Goal: Task Accomplishment & Management: Manage account settings

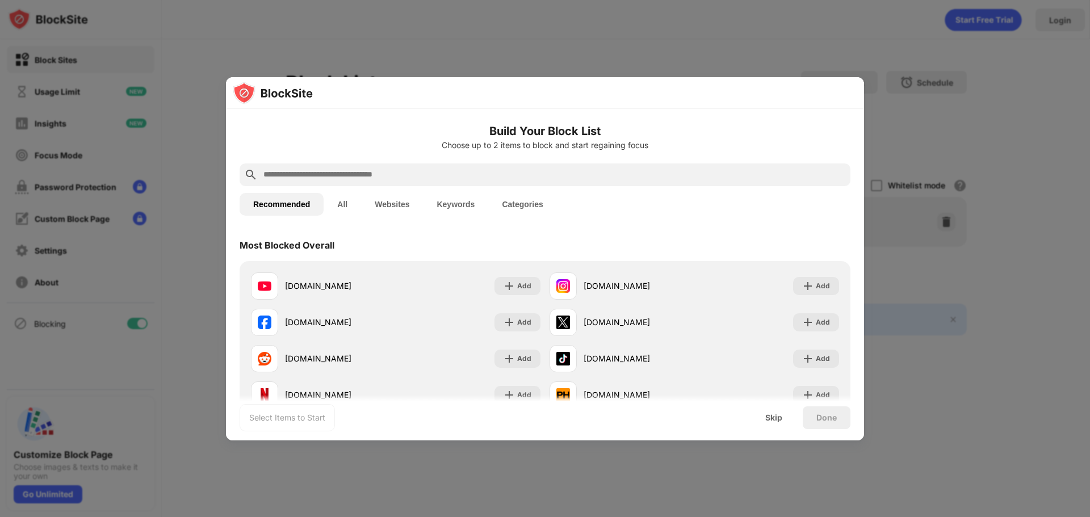
click at [364, 174] on input "text" at bounding box center [554, 175] width 584 height 14
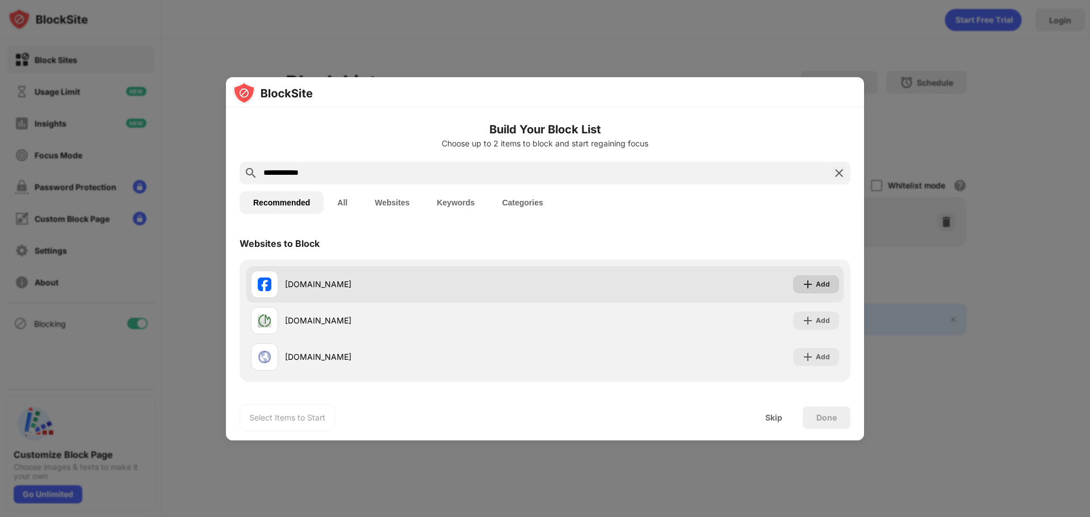
type input "**********"
click at [816, 283] on div "Add" at bounding box center [823, 284] width 14 height 11
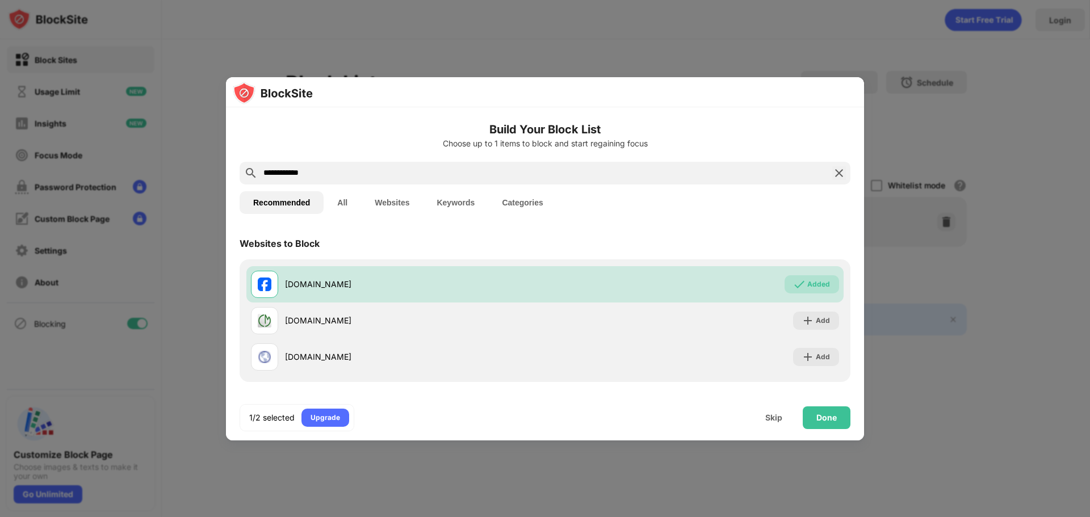
drag, startPoint x: 317, startPoint y: 171, endPoint x: 207, endPoint y: 161, distance: 110.6
click at [207, 517] on div "**********" at bounding box center [545, 517] width 1090 height 0
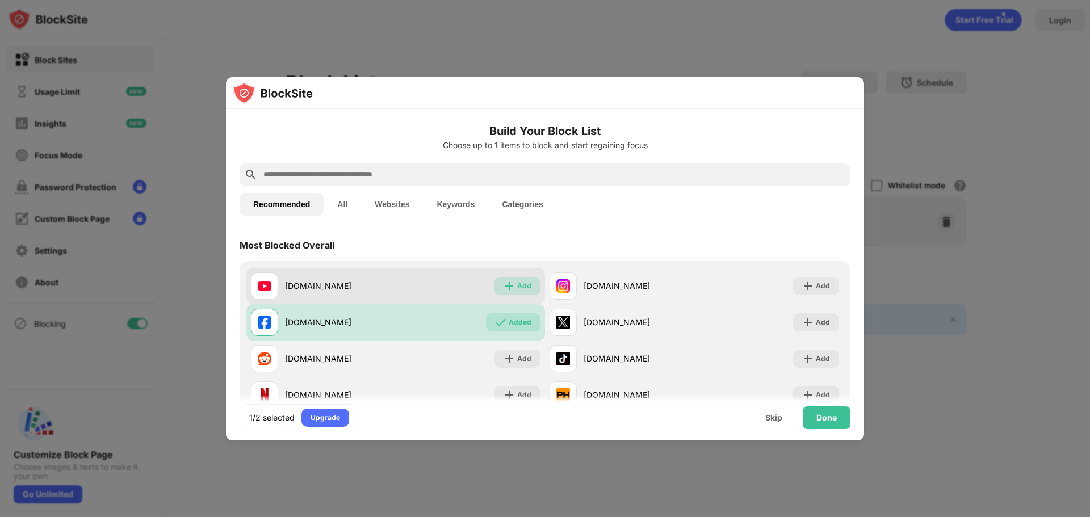
click at [520, 288] on div "Add" at bounding box center [524, 285] width 14 height 11
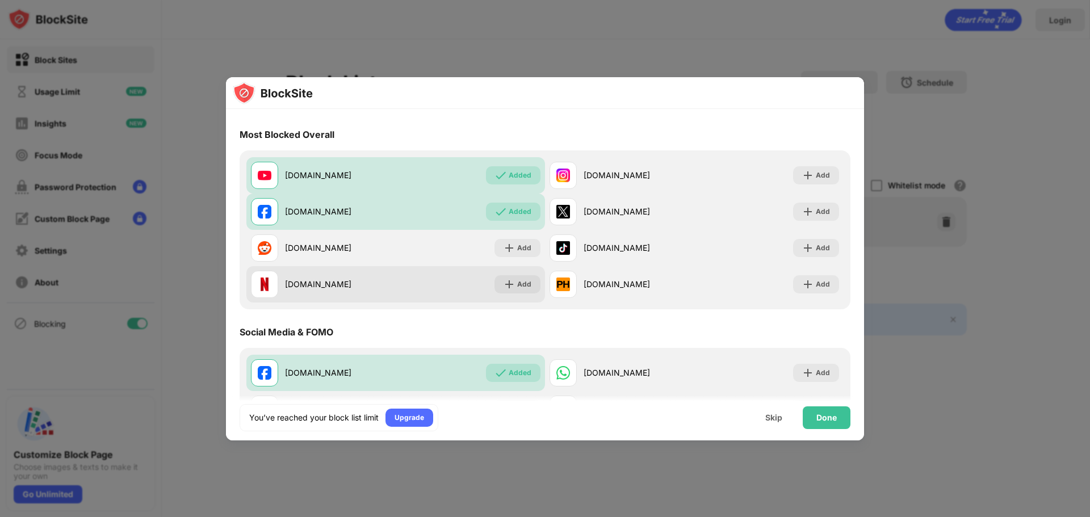
scroll to position [114, 0]
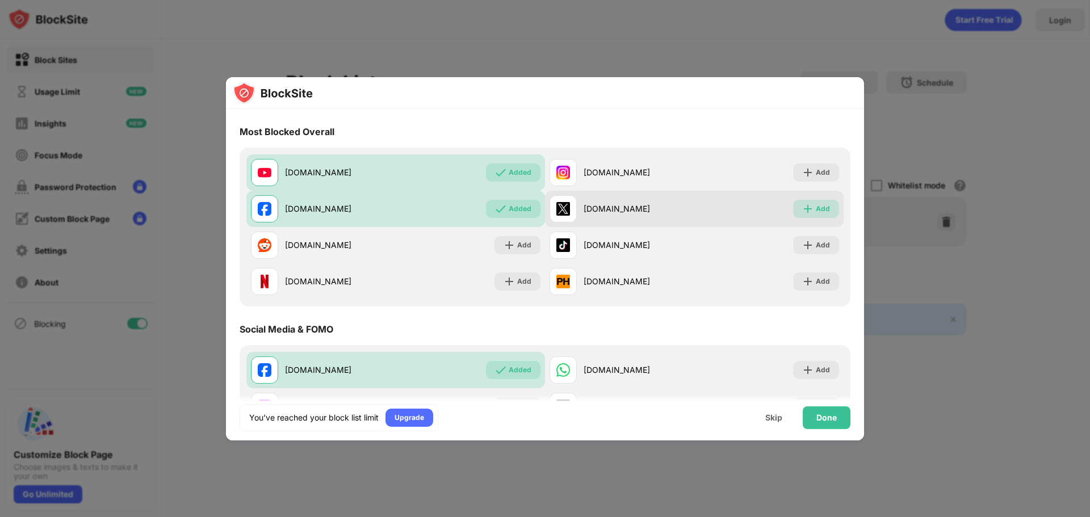
click at [816, 210] on div "Add" at bounding box center [823, 208] width 14 height 11
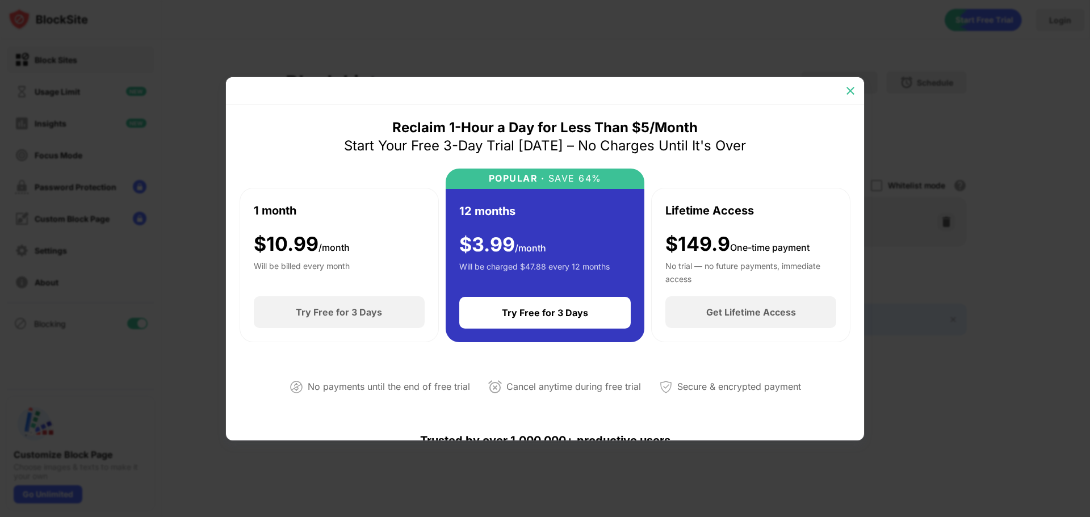
click at [853, 90] on img at bounding box center [850, 90] width 11 height 11
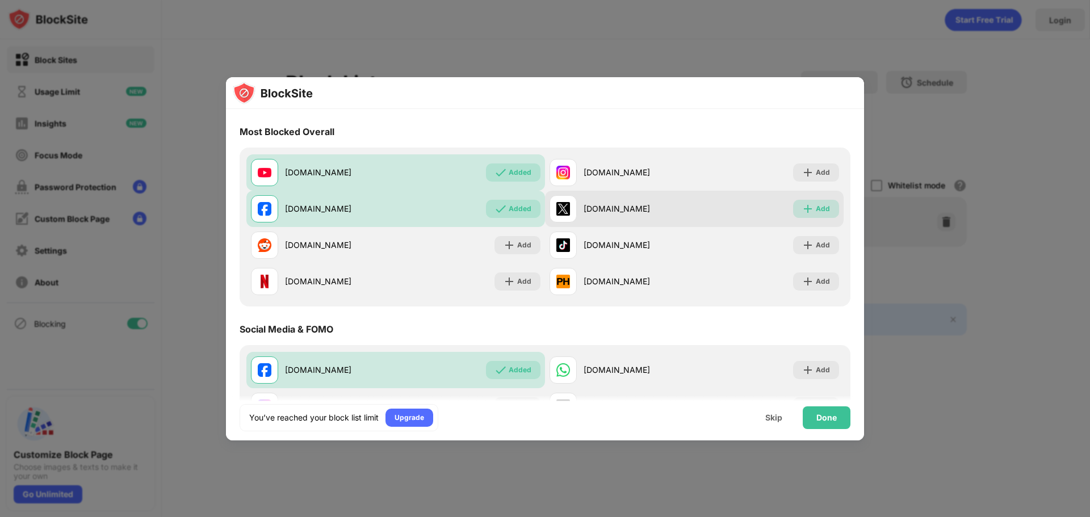
click at [802, 211] on img at bounding box center [807, 208] width 11 height 11
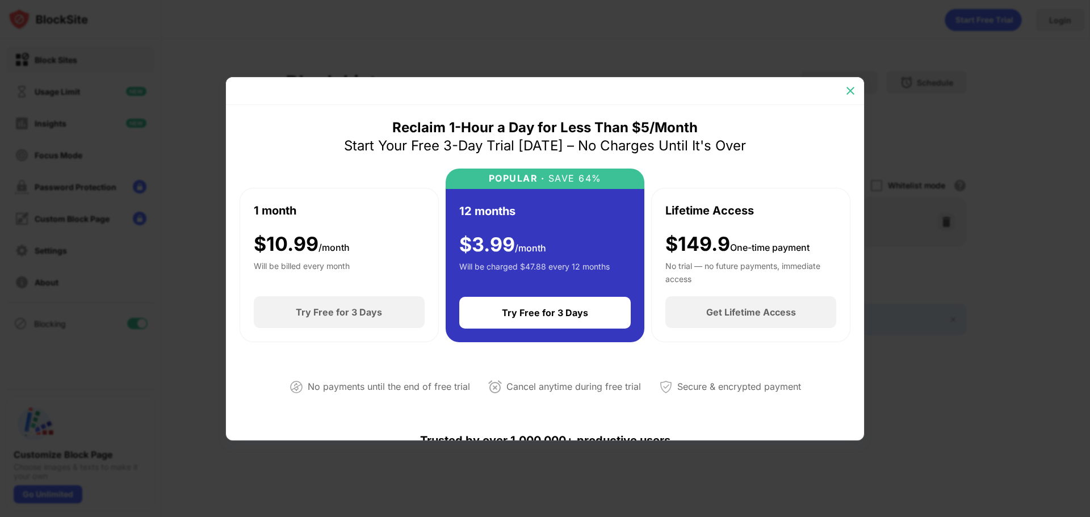
click at [852, 95] on img at bounding box center [850, 90] width 11 height 11
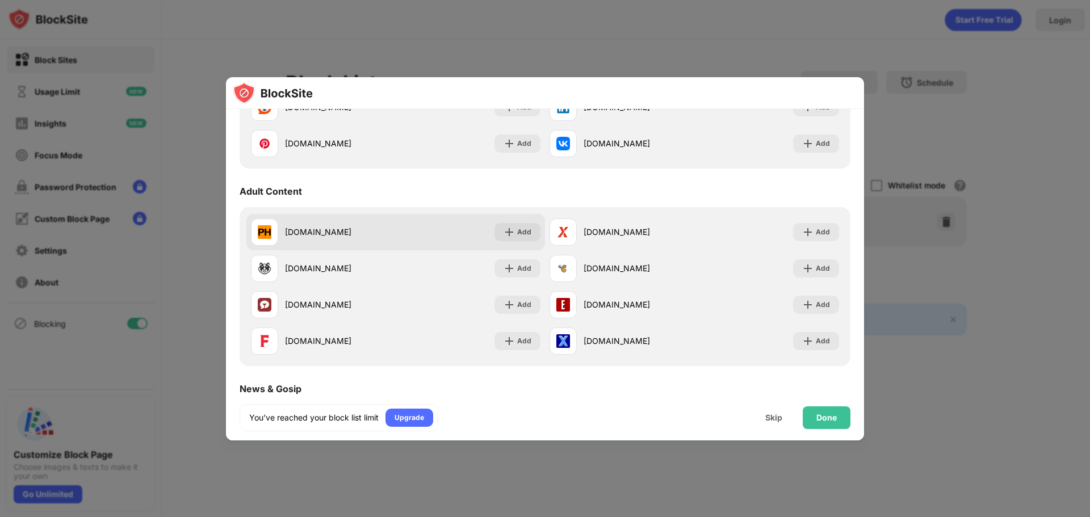
scroll to position [454, 0]
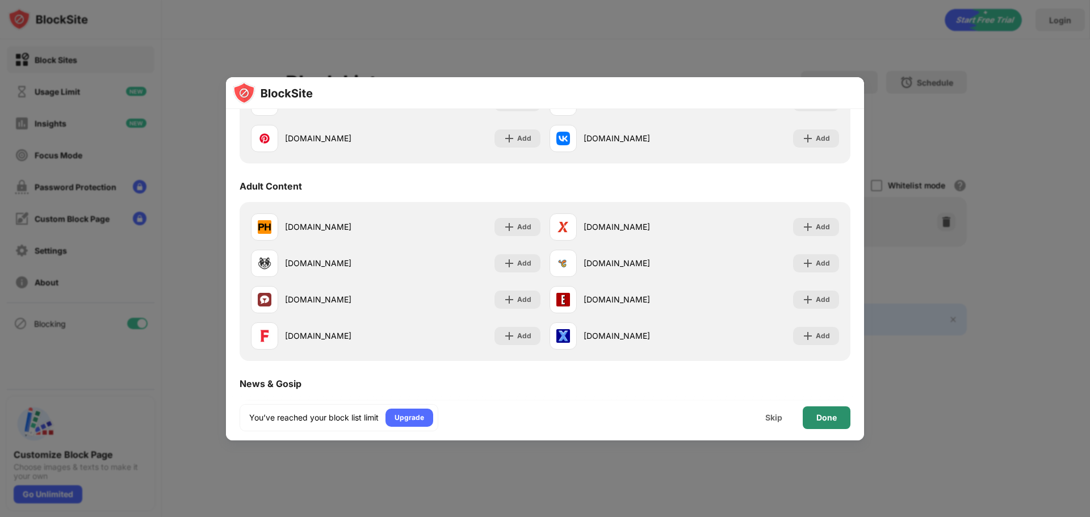
click at [823, 420] on div "Done" at bounding box center [826, 417] width 20 height 9
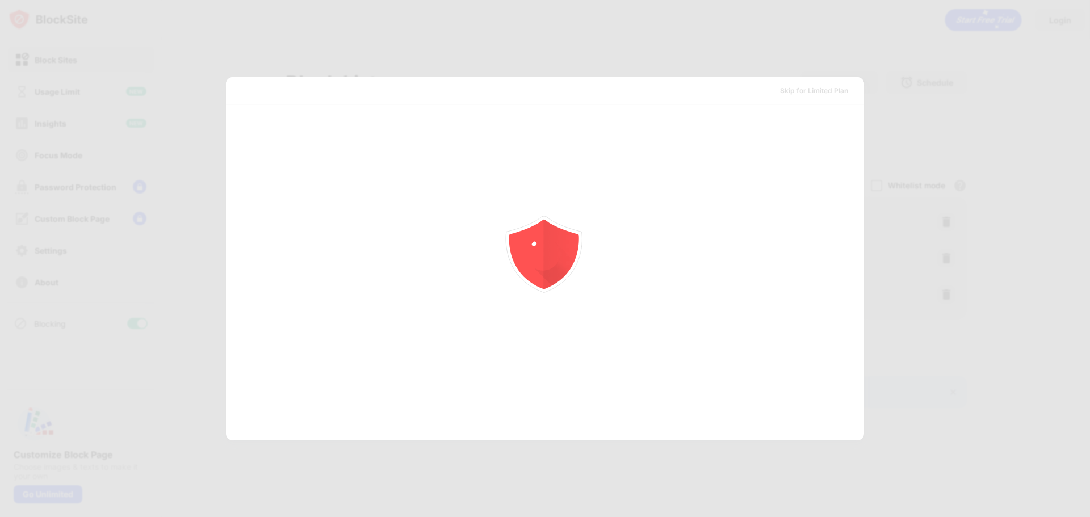
scroll to position [0, 0]
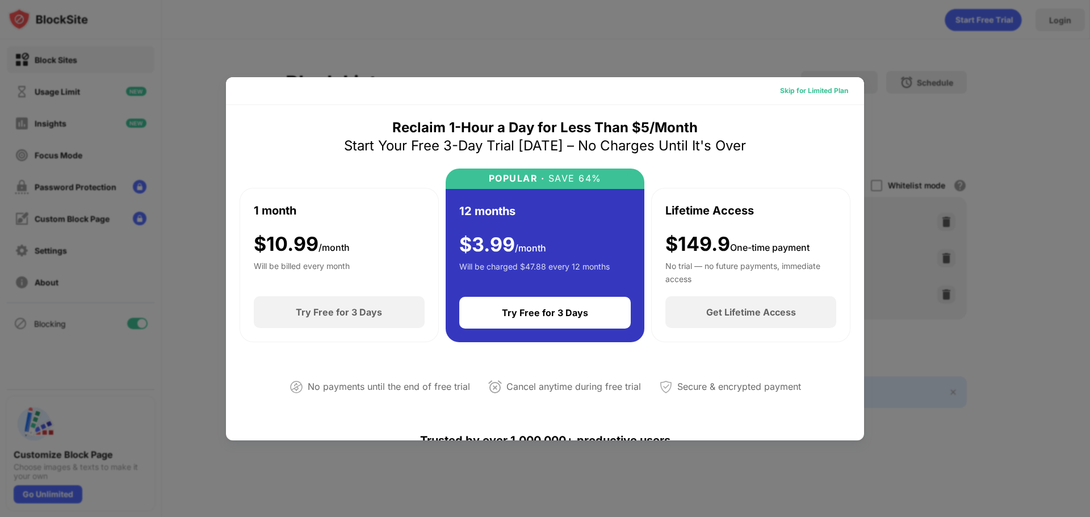
click at [812, 93] on div "Skip for Limited Plan" at bounding box center [814, 90] width 68 height 11
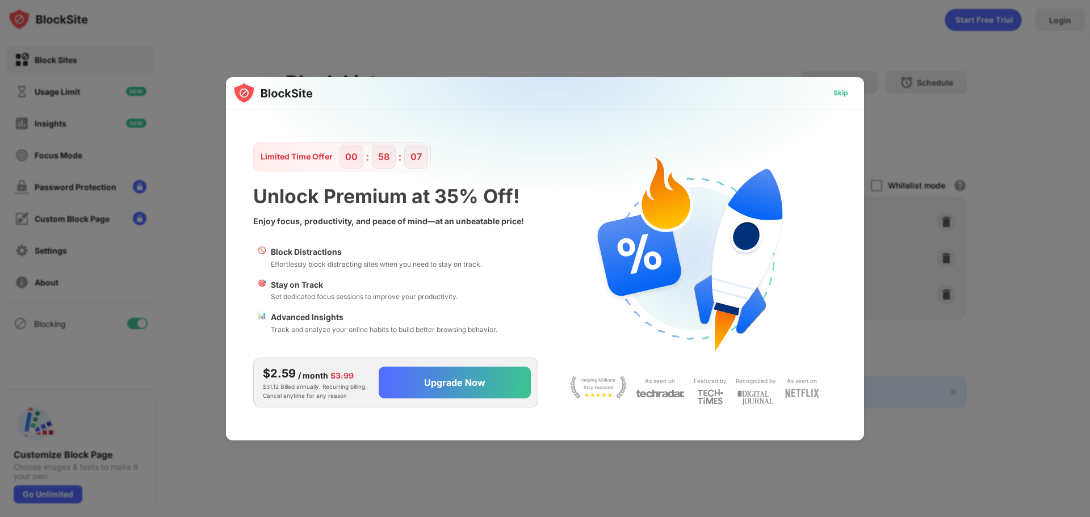
click at [839, 91] on div "Skip" at bounding box center [840, 92] width 15 height 11
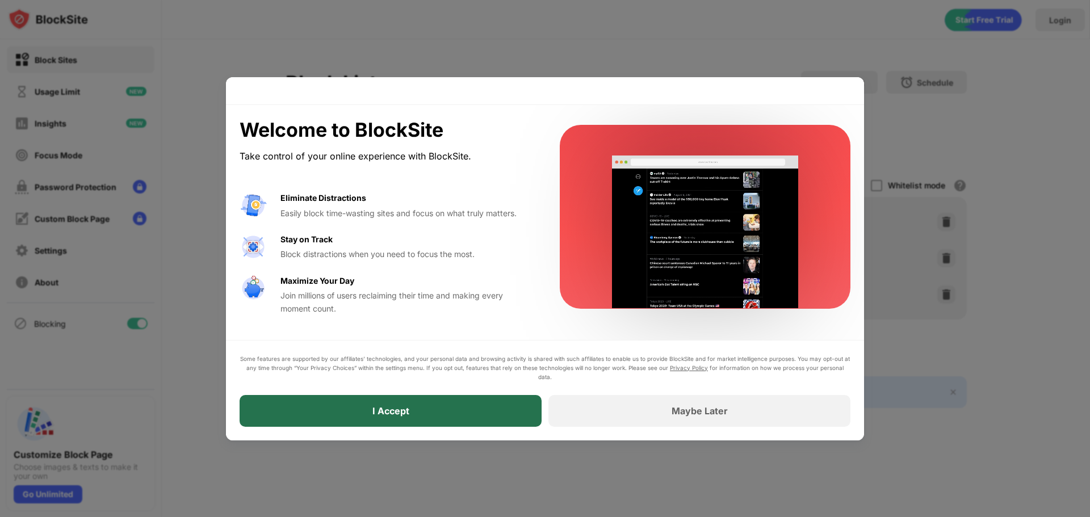
click at [442, 415] on div "I Accept" at bounding box center [391, 411] width 302 height 32
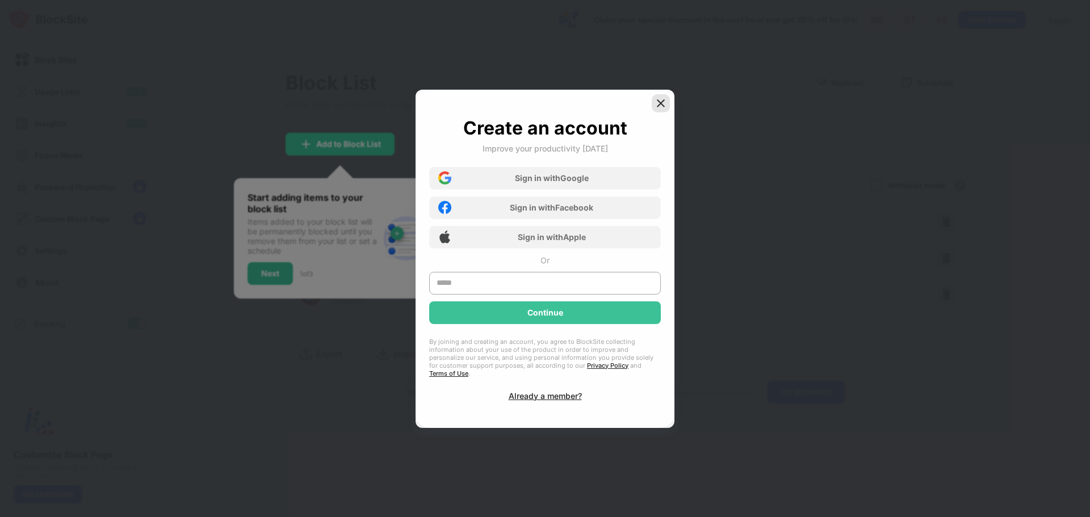
click at [662, 107] on img at bounding box center [660, 103] width 11 height 11
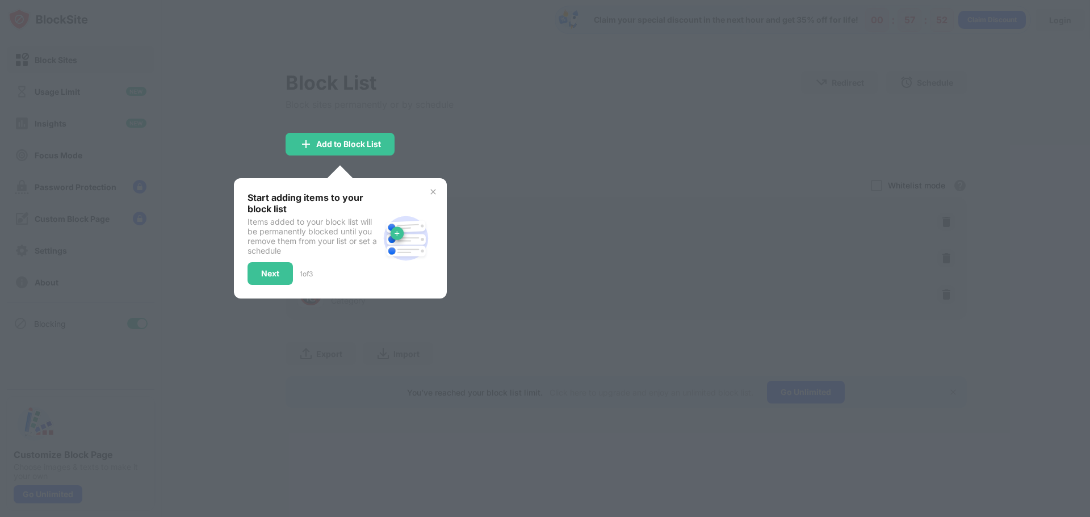
click at [433, 190] on img at bounding box center [433, 191] width 9 height 9
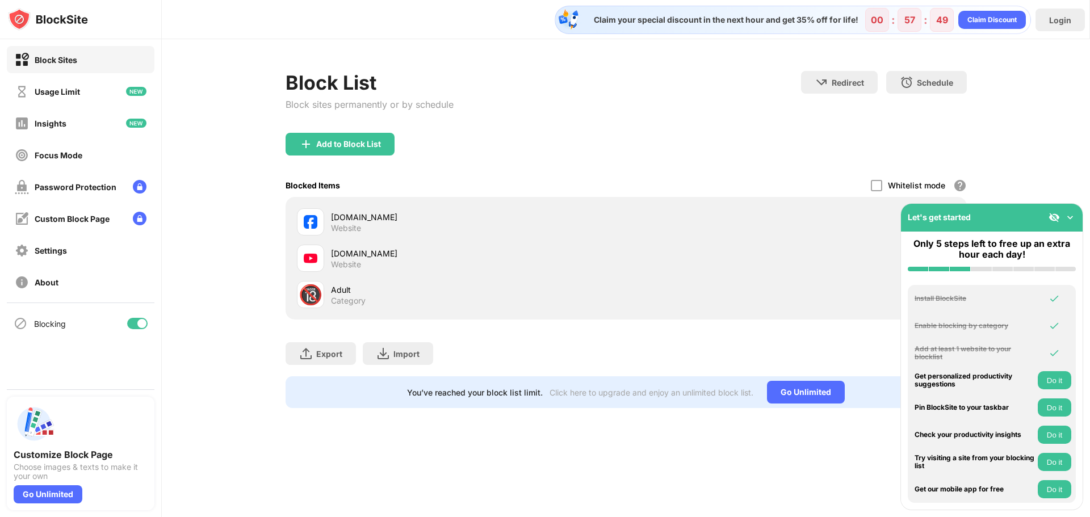
click at [1067, 216] on img at bounding box center [1070, 217] width 11 height 11
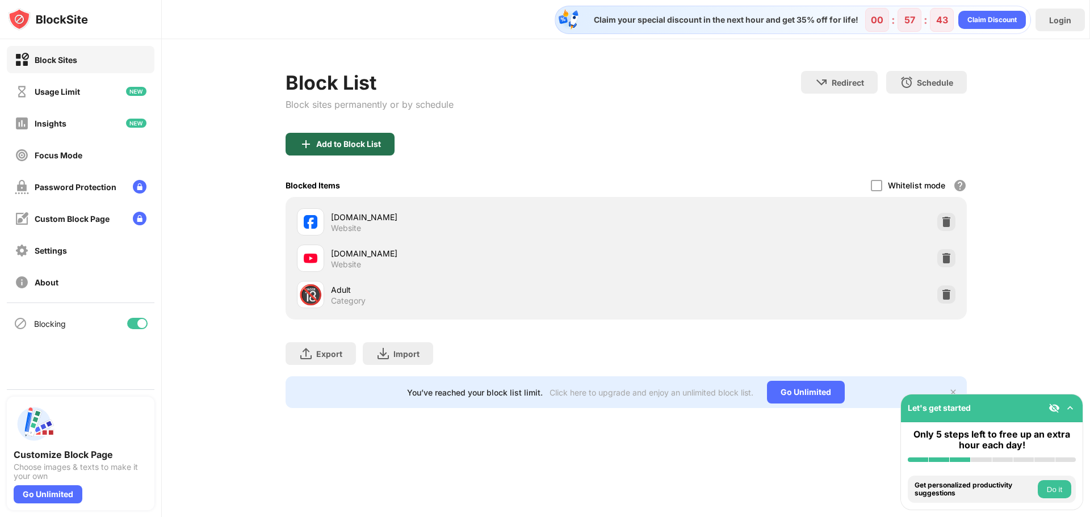
click at [336, 147] on div "Add to Block List" at bounding box center [348, 144] width 65 height 9
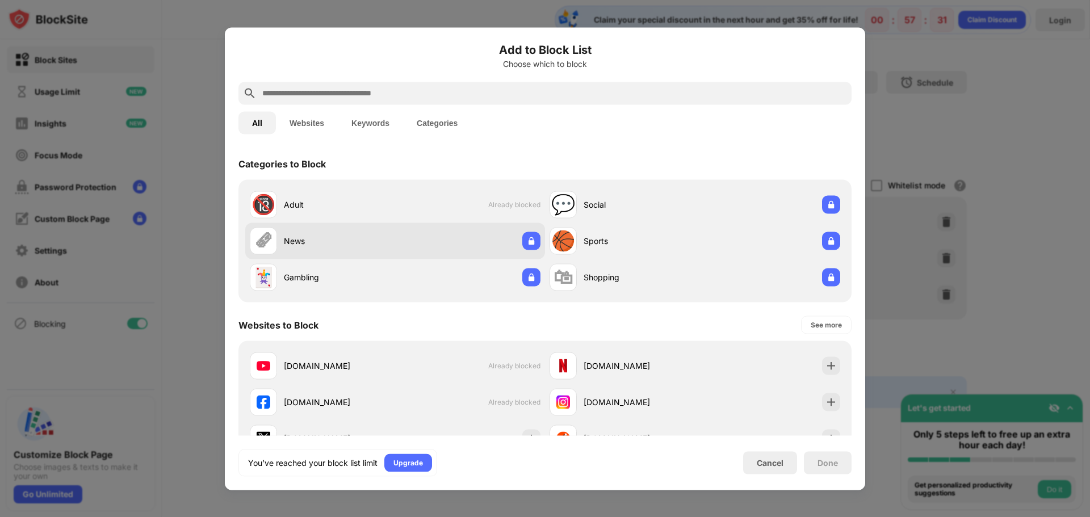
click at [347, 240] on div "News" at bounding box center [339, 241] width 111 height 12
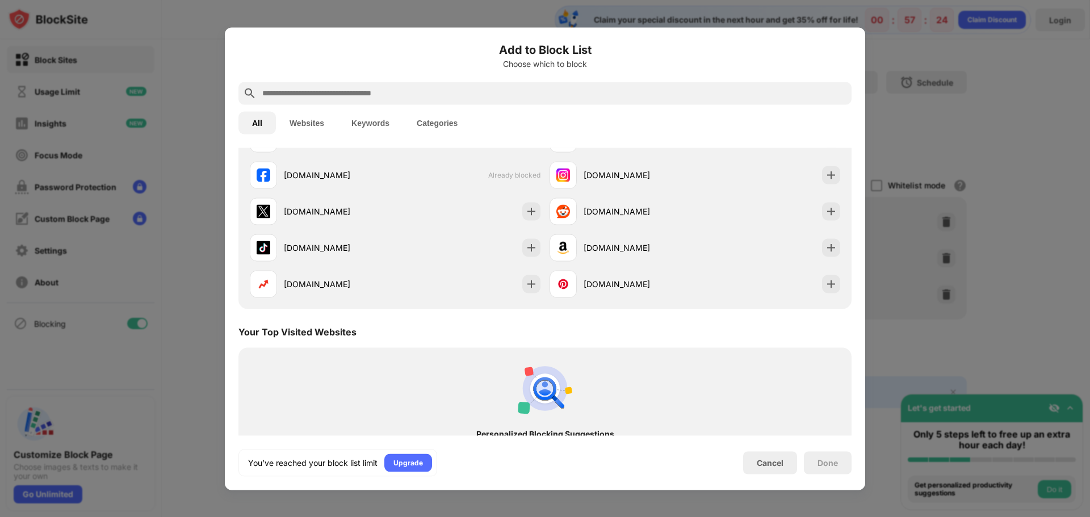
scroll to position [170, 0]
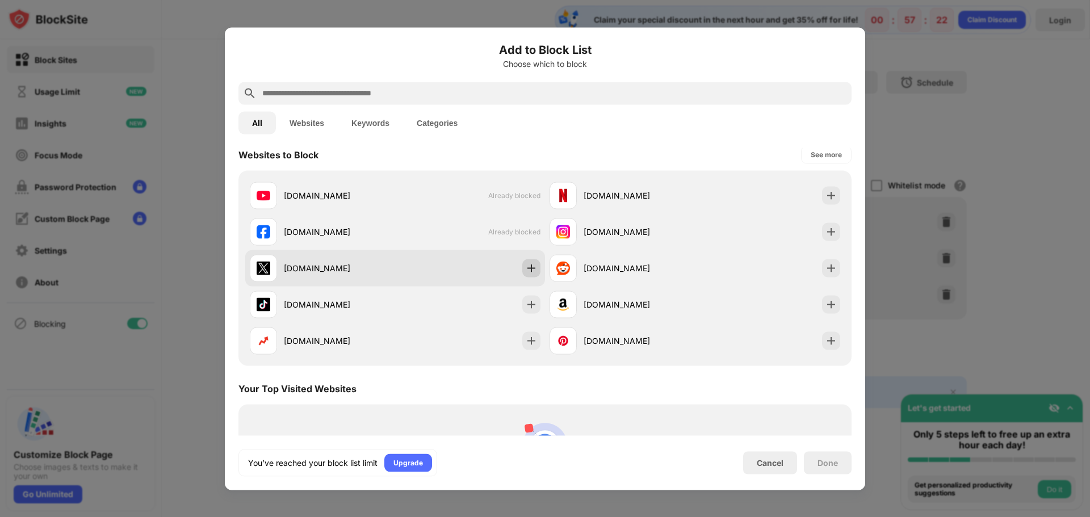
click at [526, 271] on img at bounding box center [531, 267] width 11 height 11
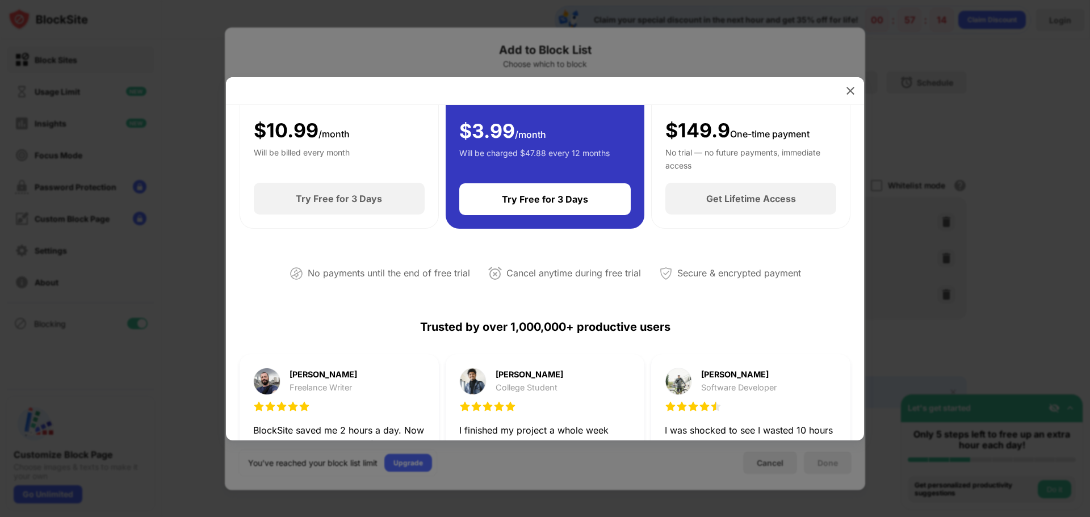
scroll to position [284, 0]
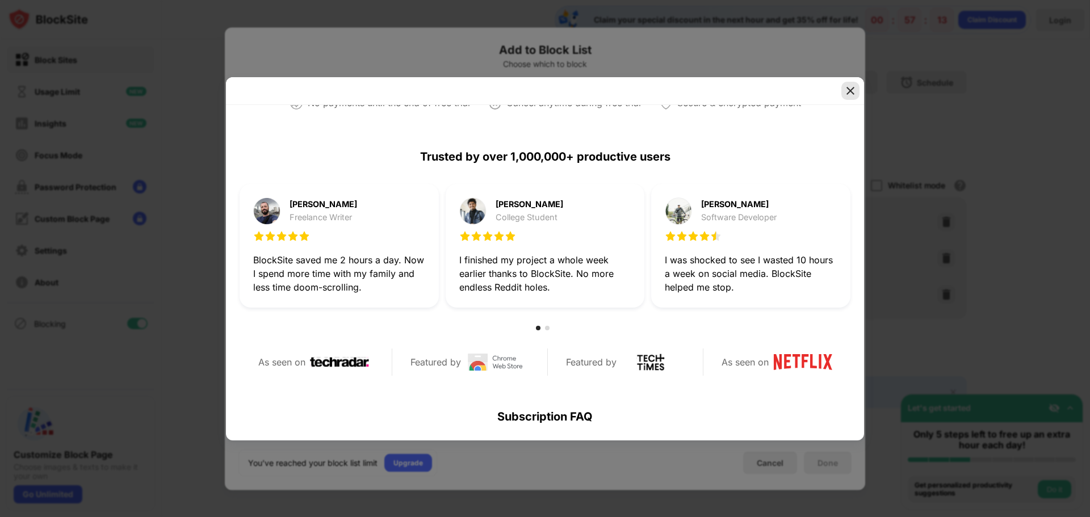
click at [846, 92] on img at bounding box center [850, 90] width 11 height 11
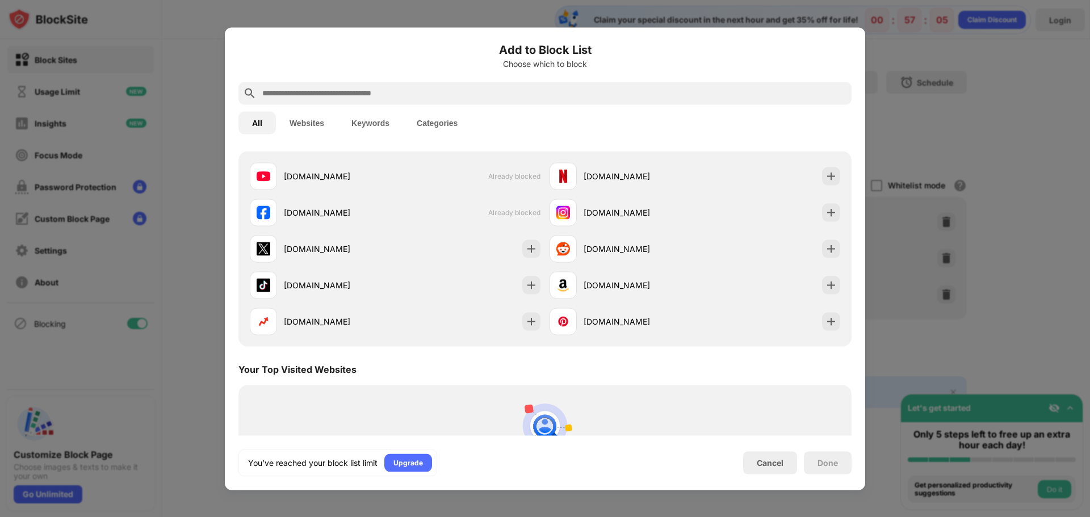
scroll to position [170, 0]
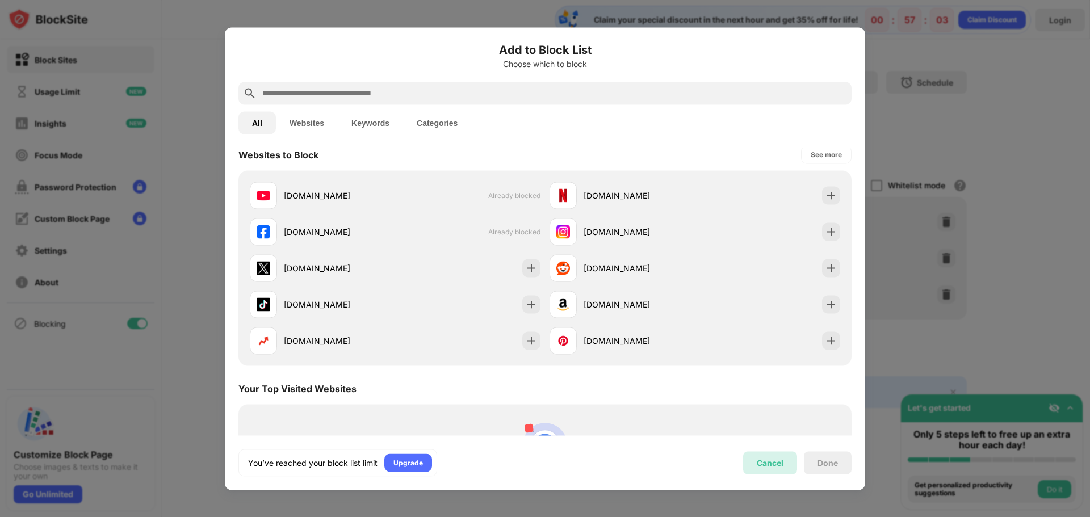
click at [778, 462] on div "Cancel" at bounding box center [770, 463] width 27 height 10
